Goal: Transaction & Acquisition: Subscribe to service/newsletter

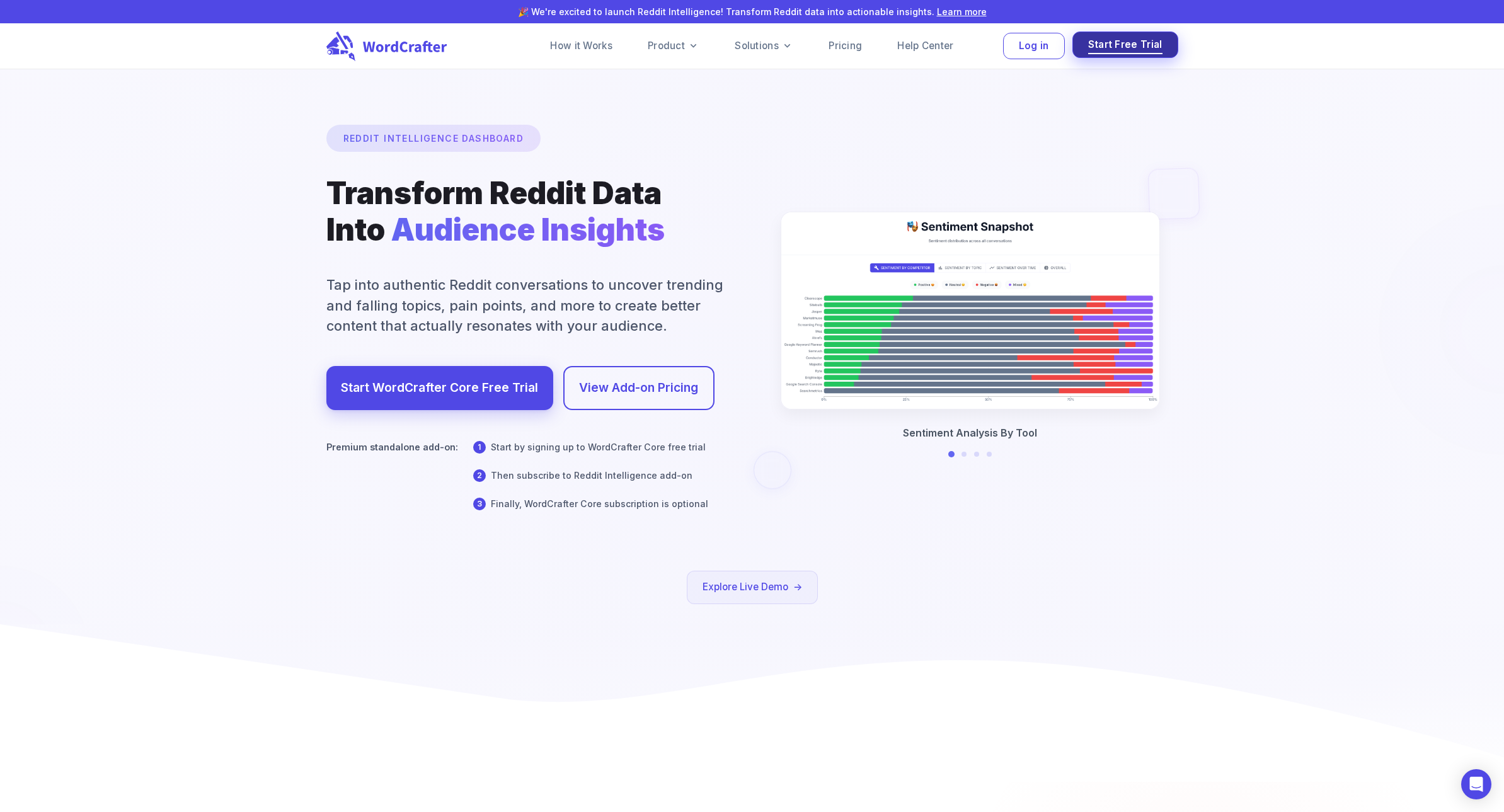
click at [1131, 44] on span "Start Free Trial" at bounding box center [1125, 45] width 74 height 17
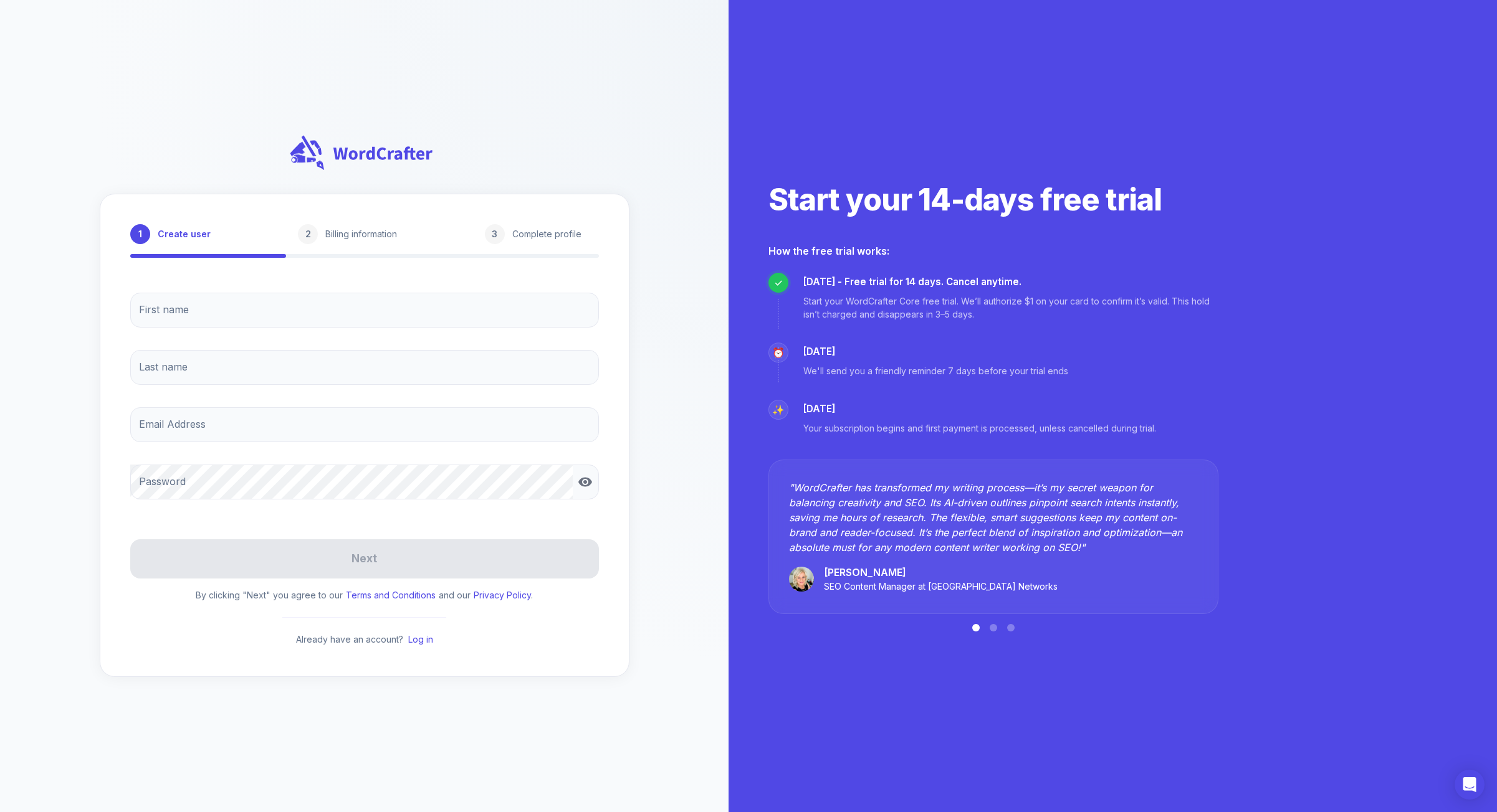
click at [306, 236] on div "2" at bounding box center [308, 234] width 20 height 20
click at [482, 232] on div "1 Create user 2 Billing information 3 Complete profile" at bounding box center [365, 234] width 469 height 20
click at [524, 224] on div "3 Complete profile" at bounding box center [536, 234] width 104 height 20
click at [226, 258] on div at bounding box center [209, 256] width 156 height 4
drag, startPoint x: 346, startPoint y: 243, endPoint x: 354, endPoint y: 243, distance: 8.0
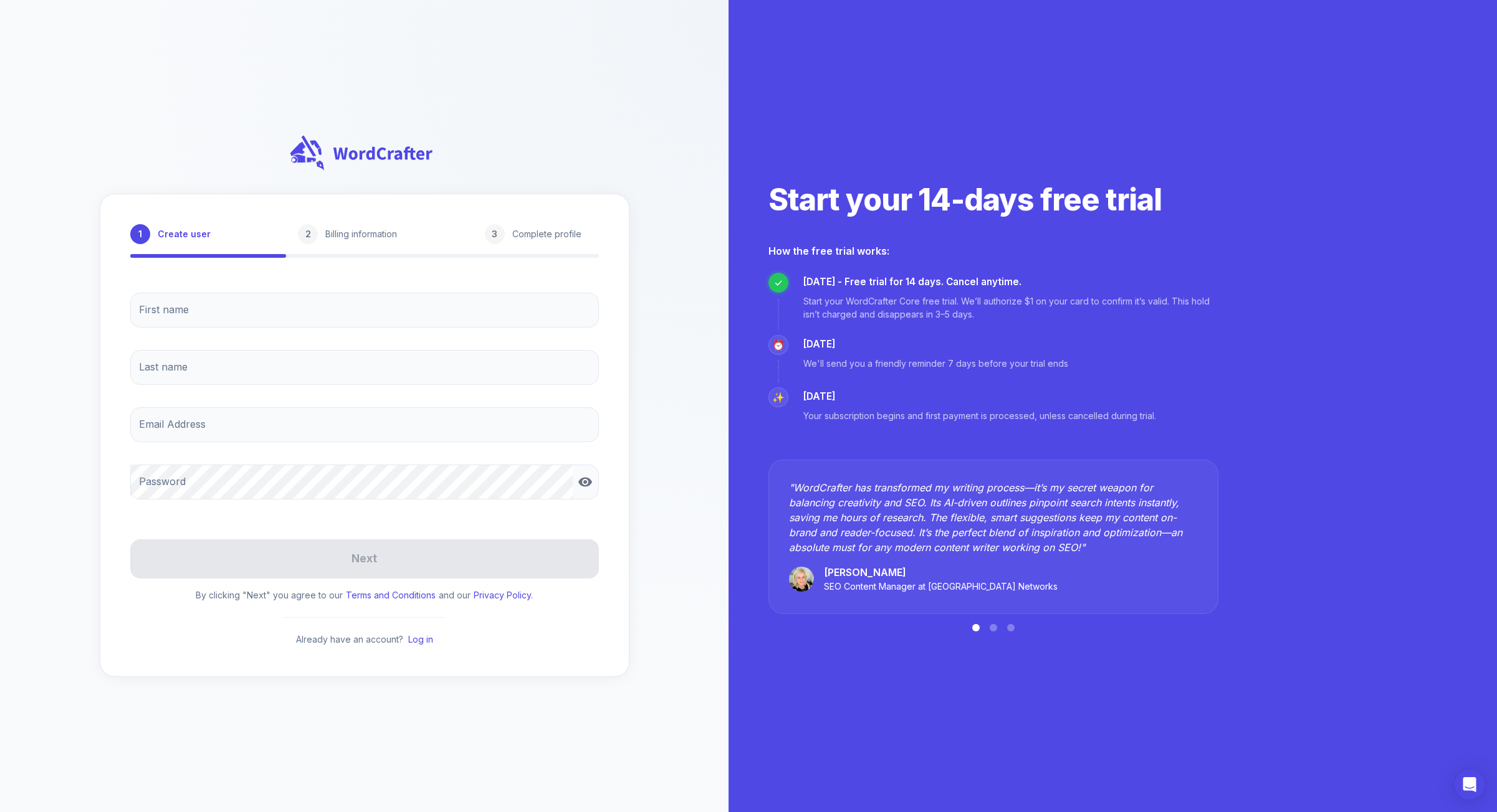
click at [353, 243] on div "2 Billing information" at bounding box center [351, 234] width 107 height 20
drag, startPoint x: 495, startPoint y: 248, endPoint x: 569, endPoint y: 234, distance: 75.3
click at [499, 247] on div "1 Create user 2 Billing information 3 Complete profile" at bounding box center [365, 241] width 469 height 34
click at [569, 234] on p "Complete profile" at bounding box center [547, 234] width 69 height 14
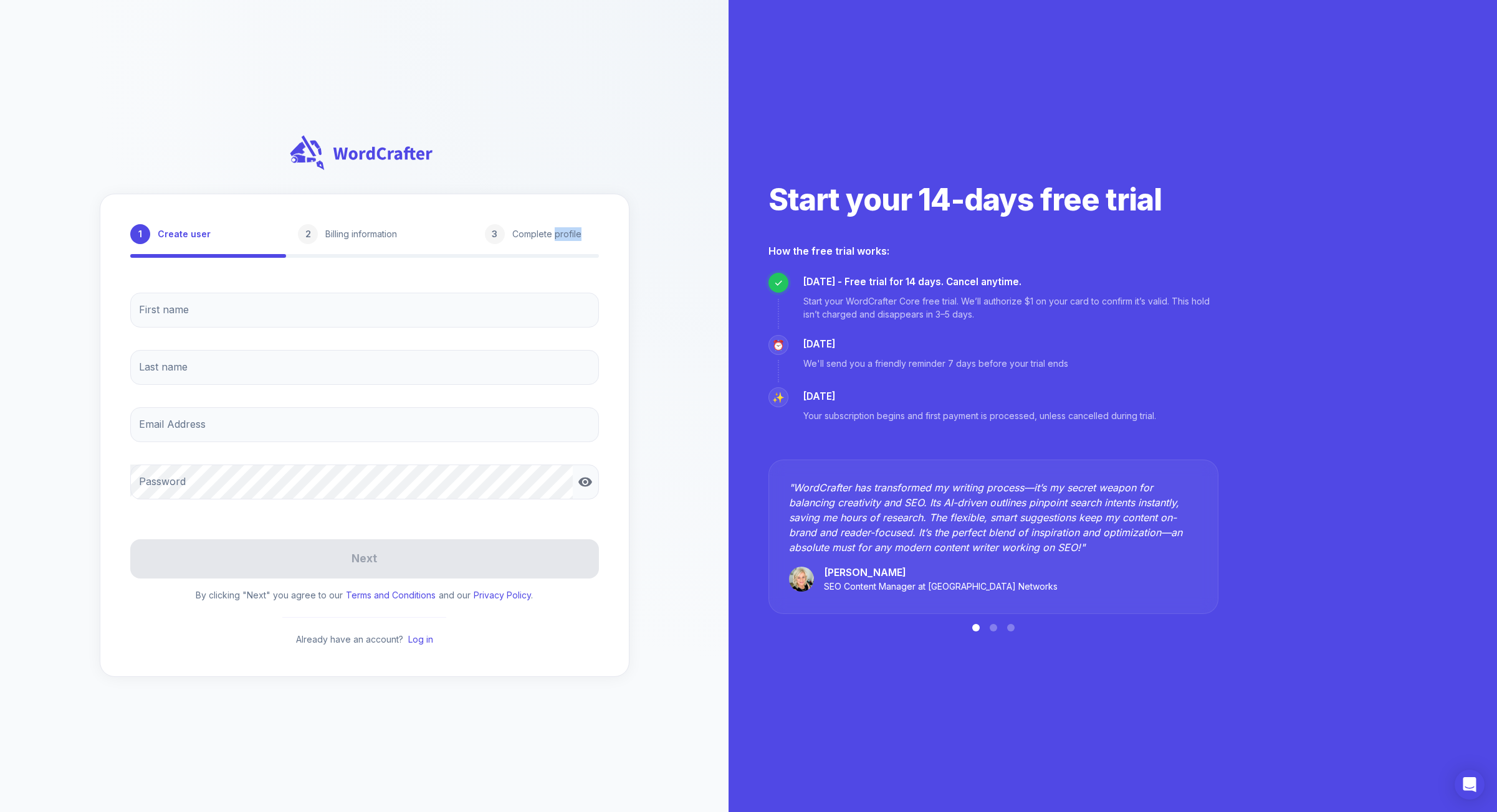
click at [565, 238] on p "Complete profile" at bounding box center [547, 234] width 69 height 14
click at [371, 378] on input "Last name" at bounding box center [365, 367] width 469 height 35
click at [361, 280] on div "1 Create user 2 Billing information 3 Complete profile First name First name La…" at bounding box center [365, 435] width 530 height 483
click at [392, 369] on input "Last name" at bounding box center [365, 367] width 469 height 35
click at [387, 336] on div "First name First name Last name Last name Last name is required Email Address E…" at bounding box center [365, 397] width 469 height 229
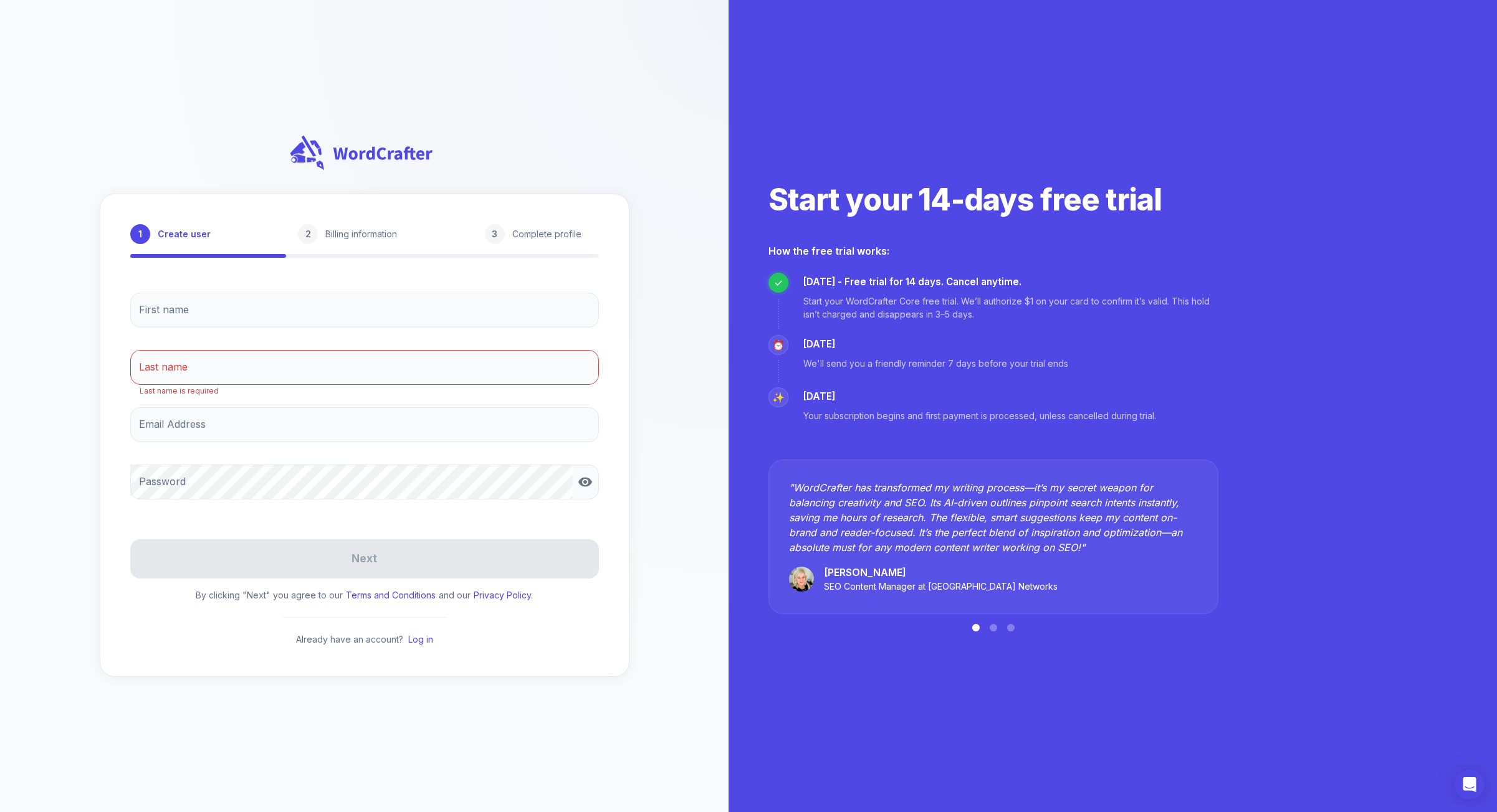
click at [382, 336] on div "First name First name Last name Last name Last name is required Email Address E…" at bounding box center [365, 397] width 469 height 229
drag, startPoint x: 393, startPoint y: 302, endPoint x: 424, endPoint y: 299, distance: 31.1
click at [394, 302] on input "First name" at bounding box center [365, 310] width 469 height 35
click at [587, 303] on input "First name" at bounding box center [365, 310] width 469 height 35
click at [620, 220] on div "1 Create user 2 Billing information 3 Complete profile First name First name La…" at bounding box center [365, 435] width 530 height 483
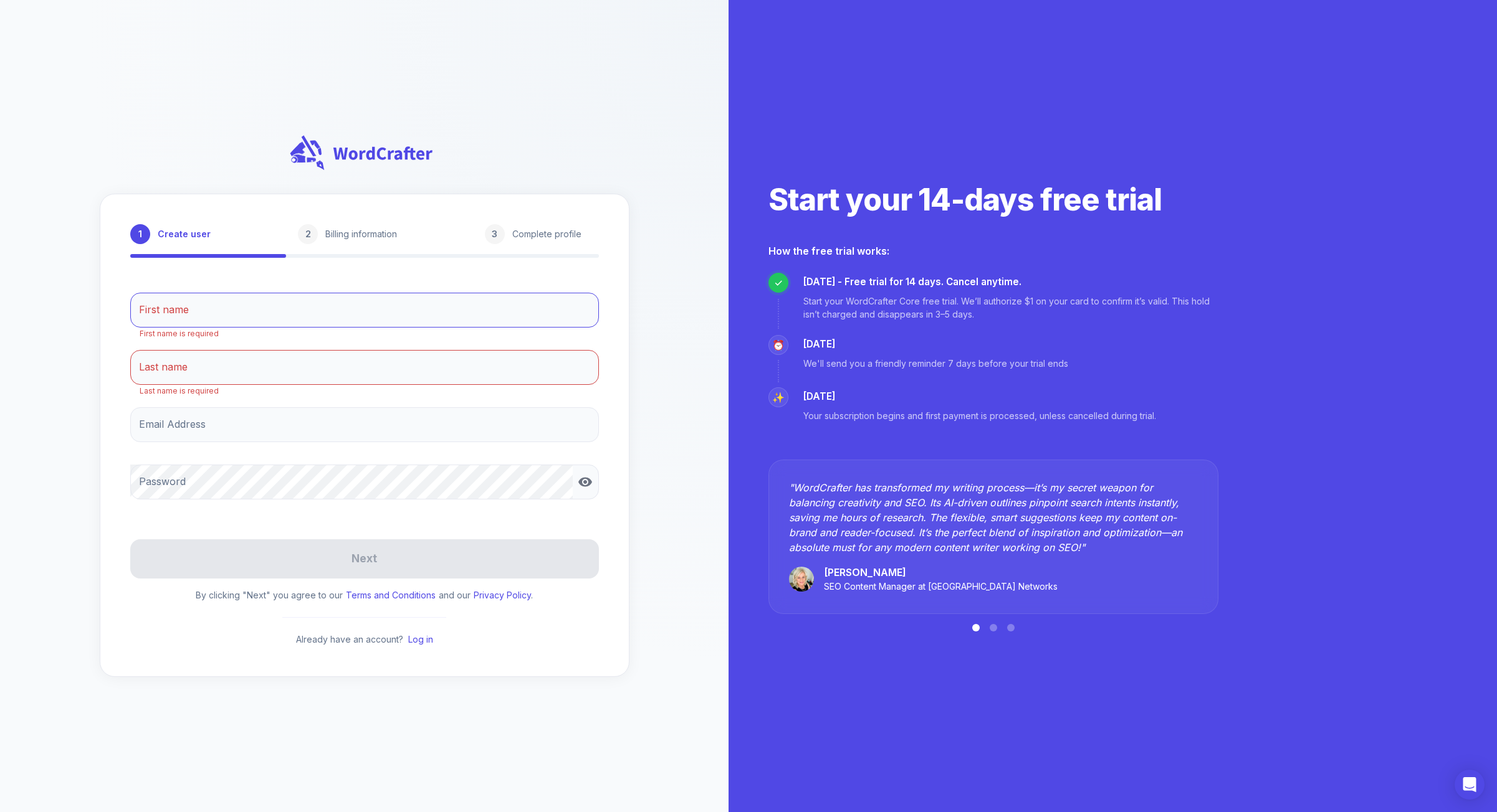
click at [368, 338] on div "First name First name First name is required Last name Last name Last name is r…" at bounding box center [365, 397] width 469 height 229
click at [362, 309] on input "First name" at bounding box center [365, 310] width 469 height 35
click at [118, 323] on div "1 Create user 2 Billing information 3 Complete profile First name First name Fi…" at bounding box center [365, 435] width 530 height 483
drag, startPoint x: 150, startPoint y: 433, endPoint x: 151, endPoint y: 423, distance: 10.0
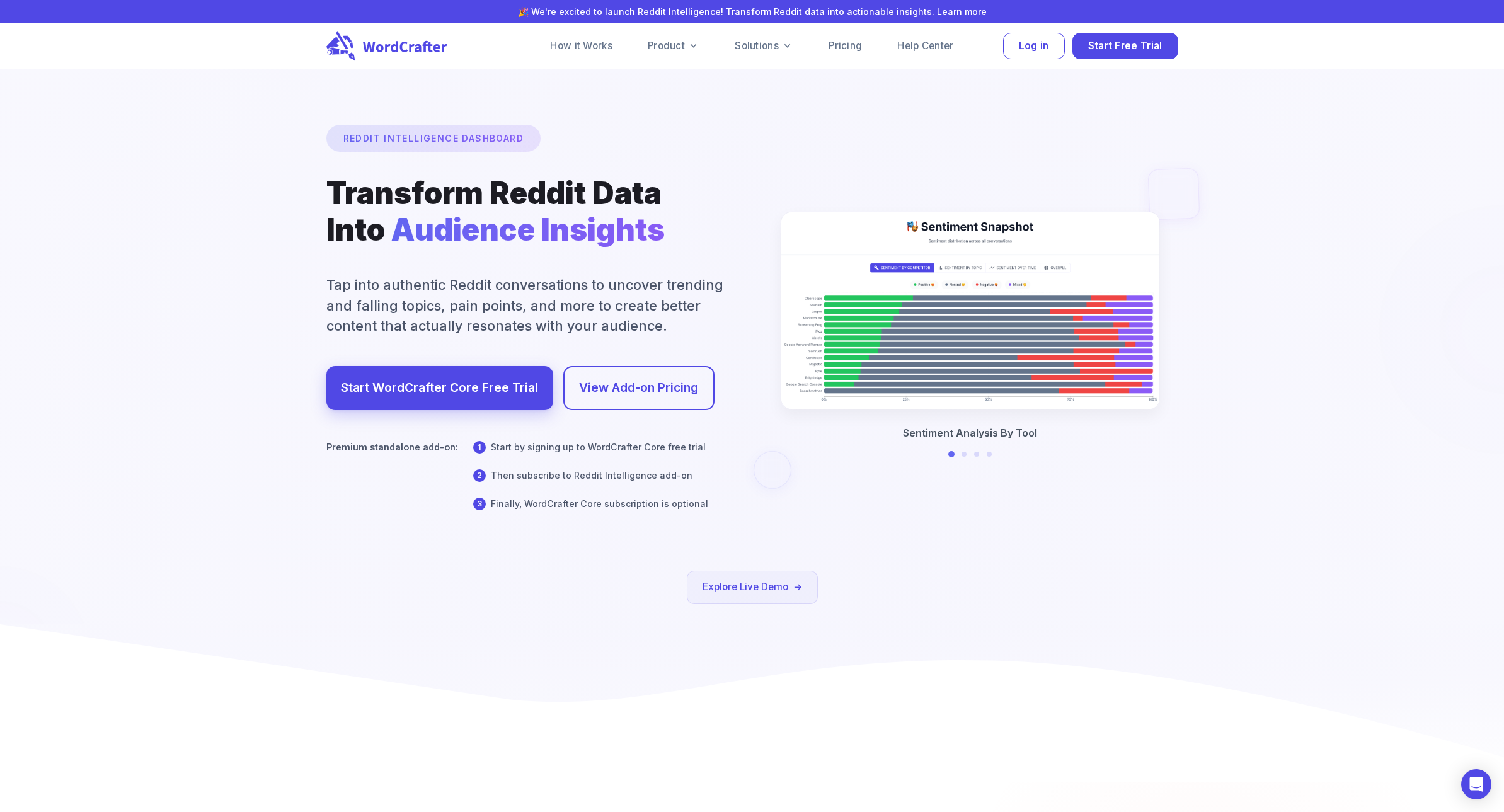
click at [414, 136] on div at bounding box center [752, 426] width 3009 height 1425
drag, startPoint x: 414, startPoint y: 136, endPoint x: 416, endPoint y: 125, distance: 11.2
click at [416, 125] on div at bounding box center [752, 426] width 3009 height 1425
drag, startPoint x: 400, startPoint y: 154, endPoint x: 391, endPoint y: 175, distance: 22.8
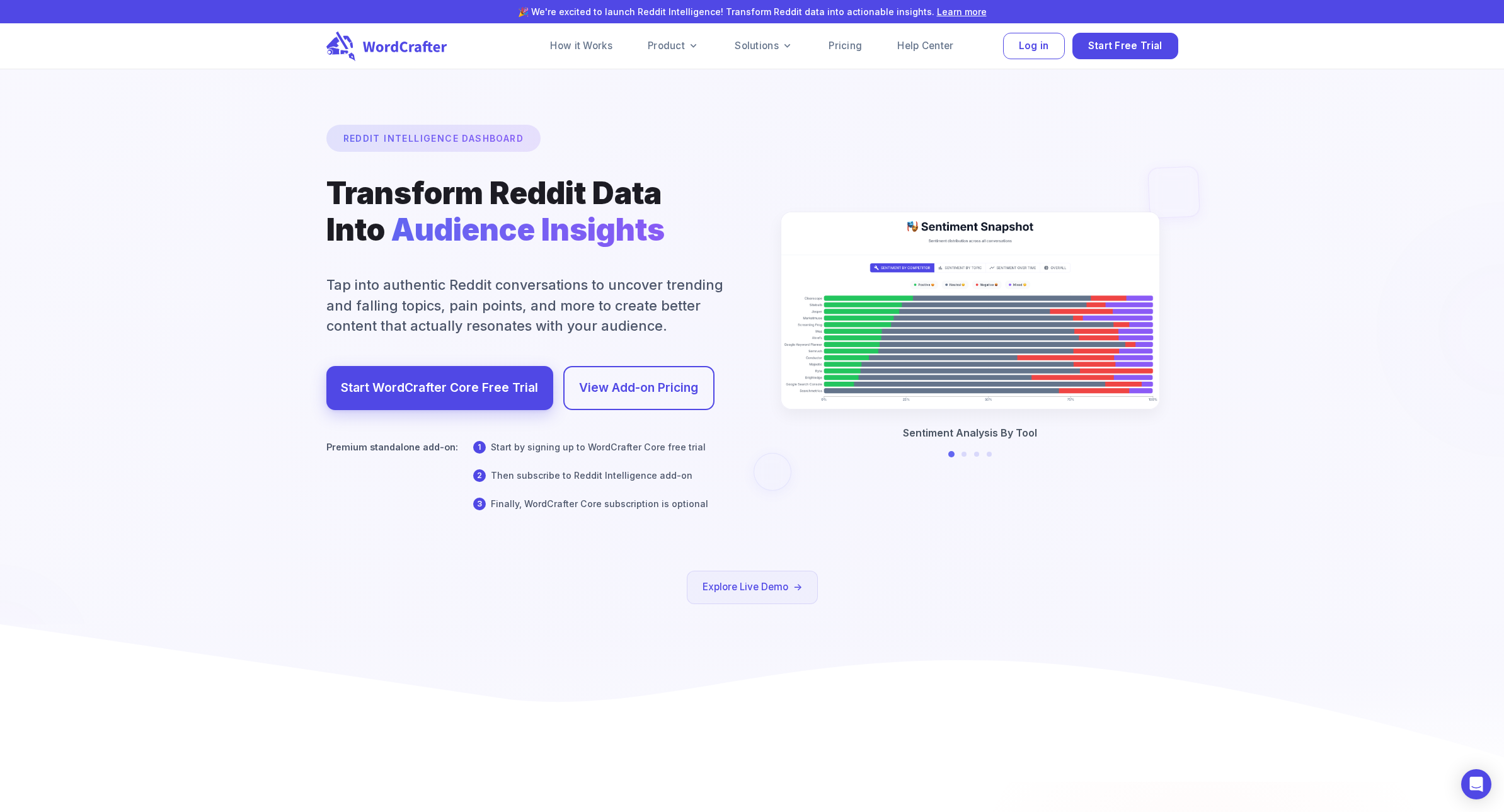
click at [398, 155] on div at bounding box center [752, 426] width 3009 height 1425
click at [386, 212] on div at bounding box center [752, 426] width 3009 height 1425
click at [384, 214] on div at bounding box center [752, 426] width 3009 height 1425
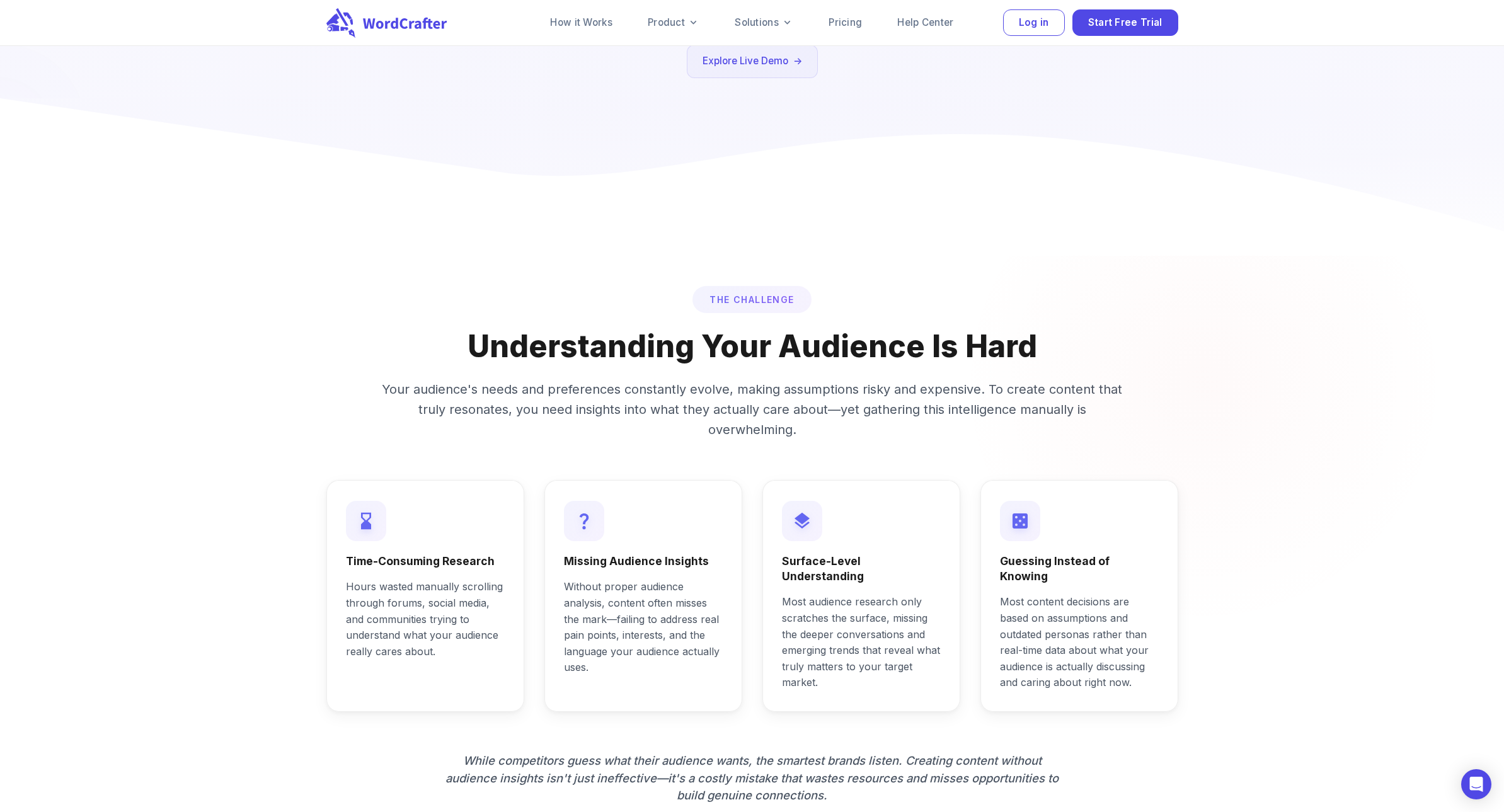
scroll to position [378, 0]
